Goal: Transaction & Acquisition: Purchase product/service

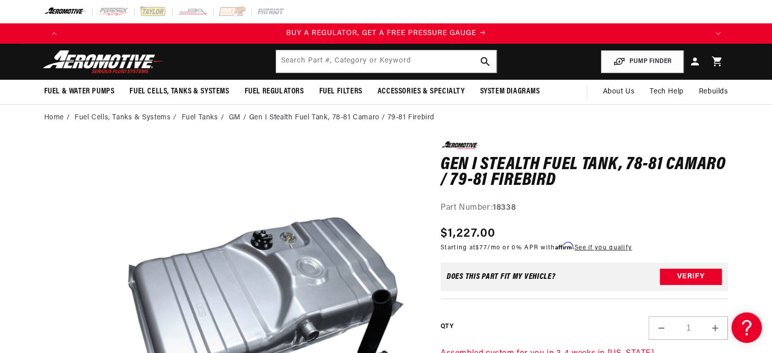
click at [100, 62] on img at bounding box center [103, 62] width 127 height 24
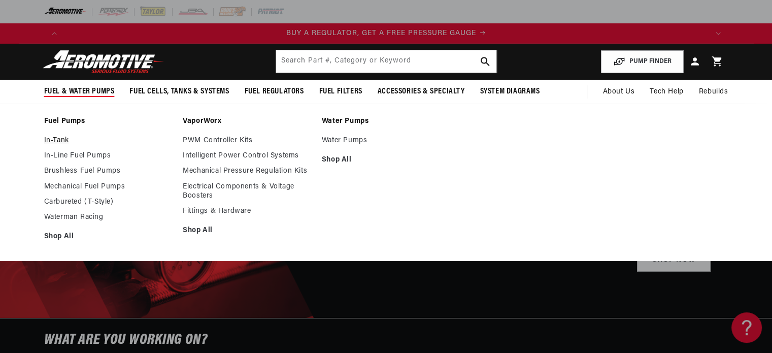
click at [62, 138] on link "In-Tank" at bounding box center [108, 140] width 129 height 9
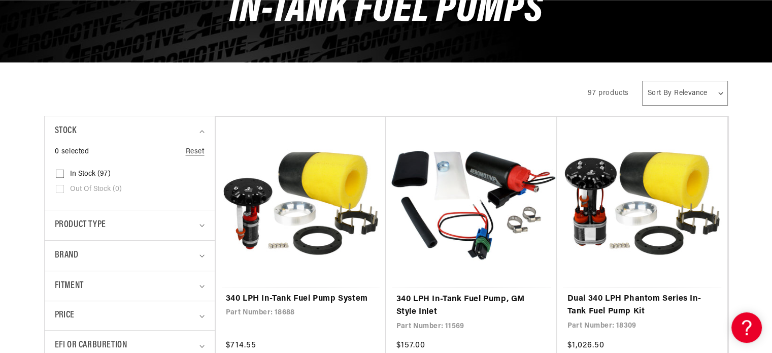
scroll to position [152, 0]
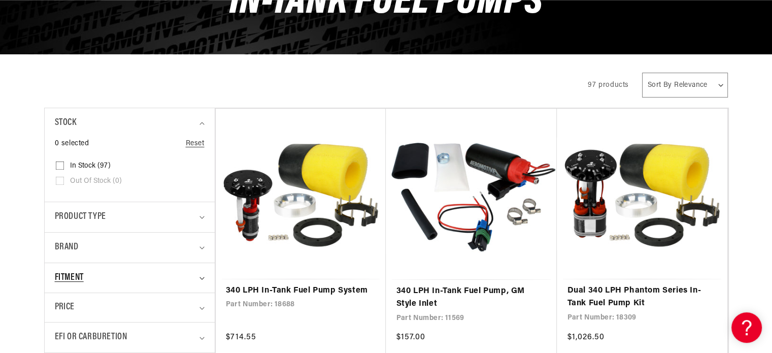
click at [199, 280] on summary "Fitment" at bounding box center [130, 278] width 150 height 30
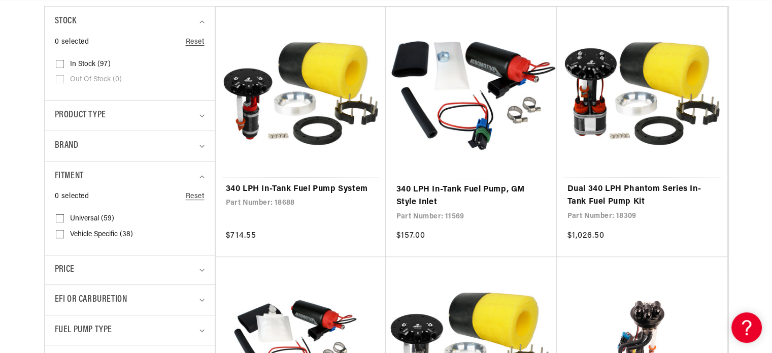
scroll to position [0, 644]
click at [85, 235] on span "Vehicle Specific (38)" at bounding box center [101, 234] width 63 height 9
click at [64, 235] on input "Vehicle Specific (38) Vehicle Specific (38 products)" at bounding box center [60, 236] width 8 height 8
checkbox input "true"
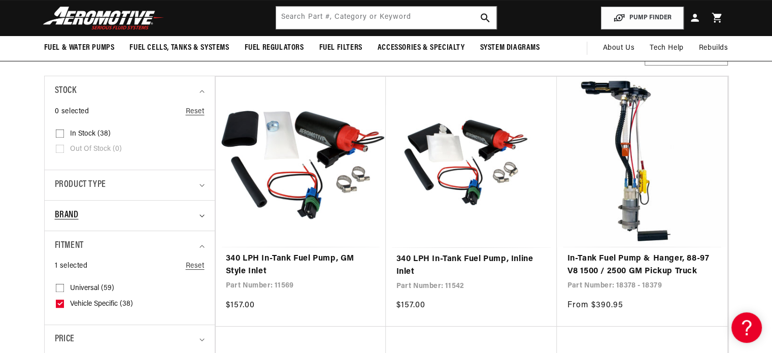
scroll to position [203, 0]
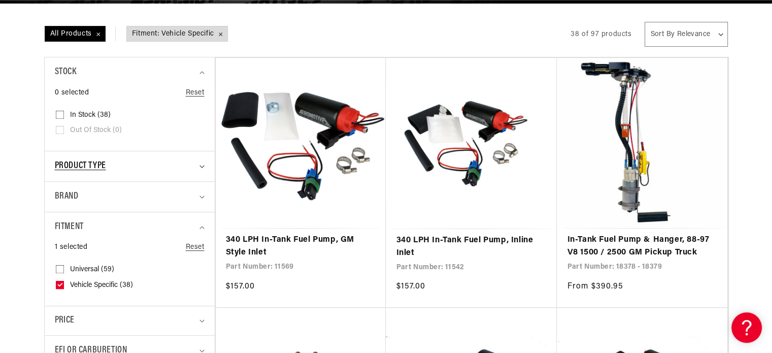
click at [203, 167] on icon "Product type (0 selected)" at bounding box center [202, 166] width 5 height 3
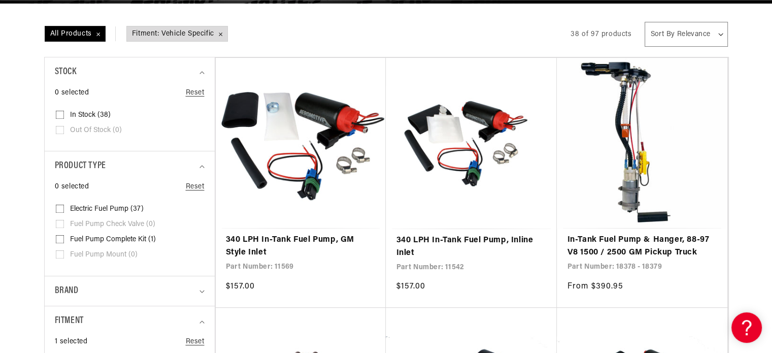
scroll to position [0, 0]
click at [107, 207] on span "Electric Fuel Pump (37)" at bounding box center [107, 209] width 74 height 9
click at [64, 207] on input "Electric Fuel Pump (37) Electric Fuel Pump (37 products)" at bounding box center [60, 211] width 8 height 8
checkbox input "true"
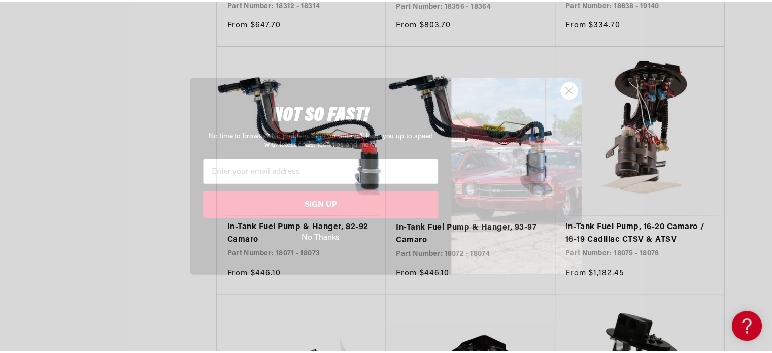
scroll to position [0, 1932]
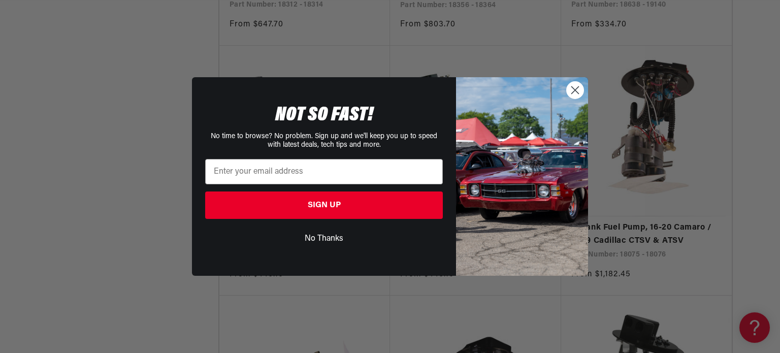
click at [584, 88] on img "POPUP Form" at bounding box center [522, 176] width 132 height 198
click at [573, 96] on circle "Close dialog" at bounding box center [575, 90] width 17 height 17
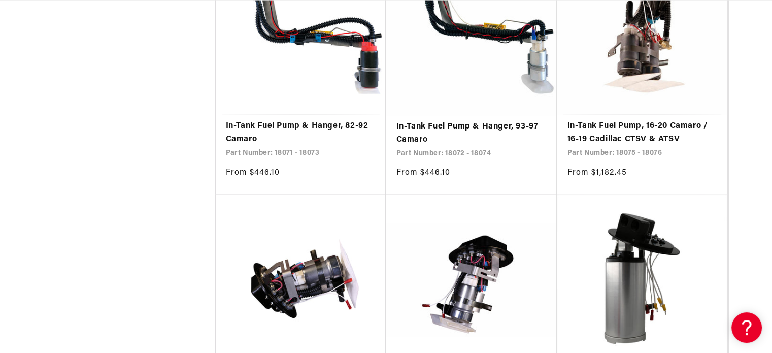
scroll to position [0, 0]
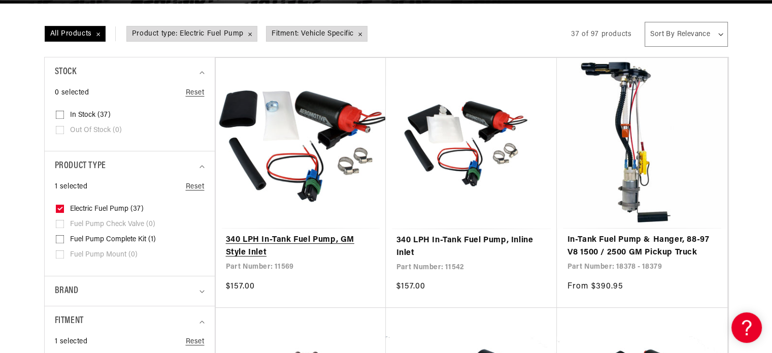
click at [294, 234] on link "340 LPH In-Tank Fuel Pump, GM Style Inlet" at bounding box center [301, 247] width 150 height 26
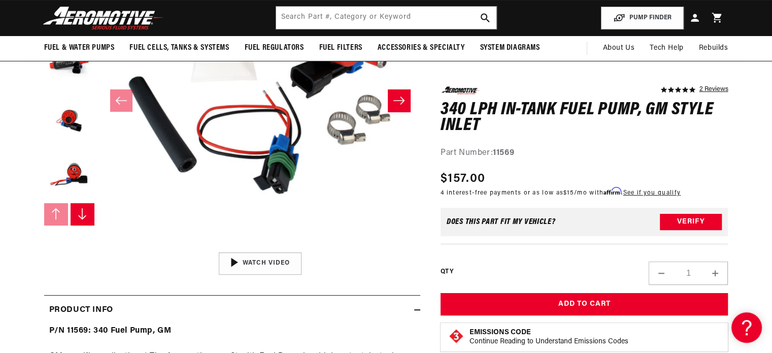
scroll to position [203, 0]
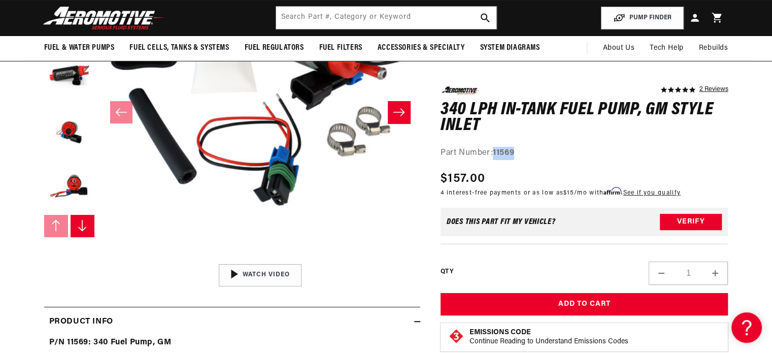
drag, startPoint x: 519, startPoint y: 150, endPoint x: 496, endPoint y: 154, distance: 22.8
click at [496, 154] on div "Part Number: 11569" at bounding box center [585, 152] width 288 height 13
copy strong "11569"
